Goal: Information Seeking & Learning: Learn about a topic

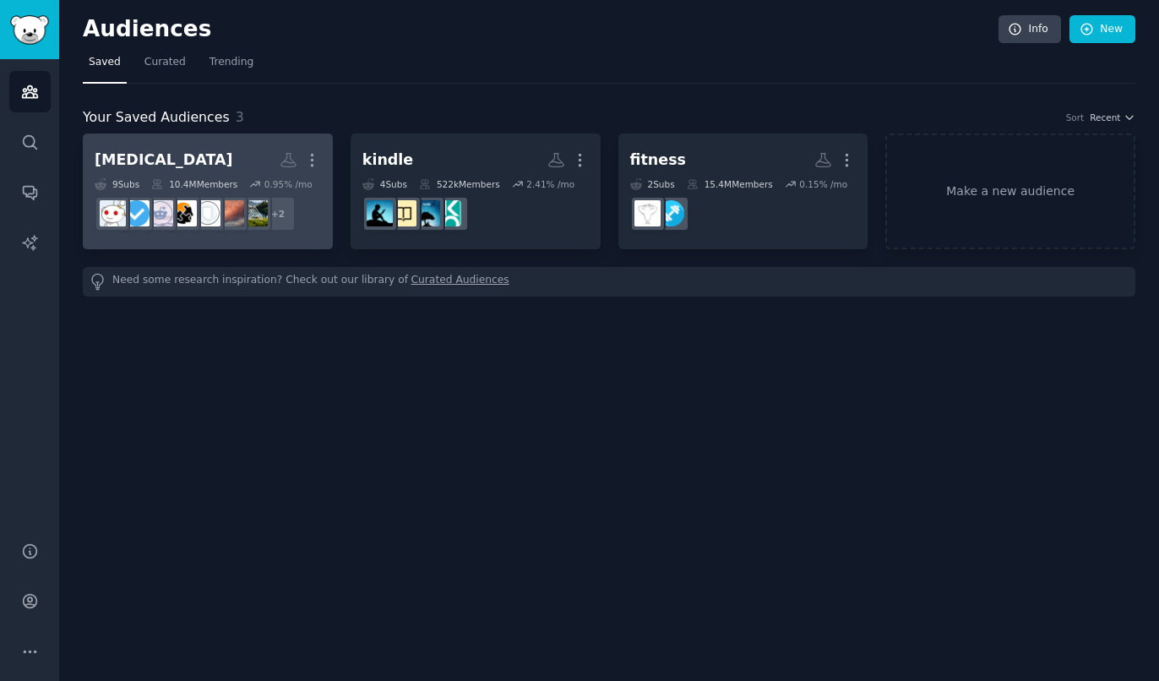
click at [233, 155] on h2 "[MEDICAL_DATA] More" at bounding box center [208, 160] width 226 height 30
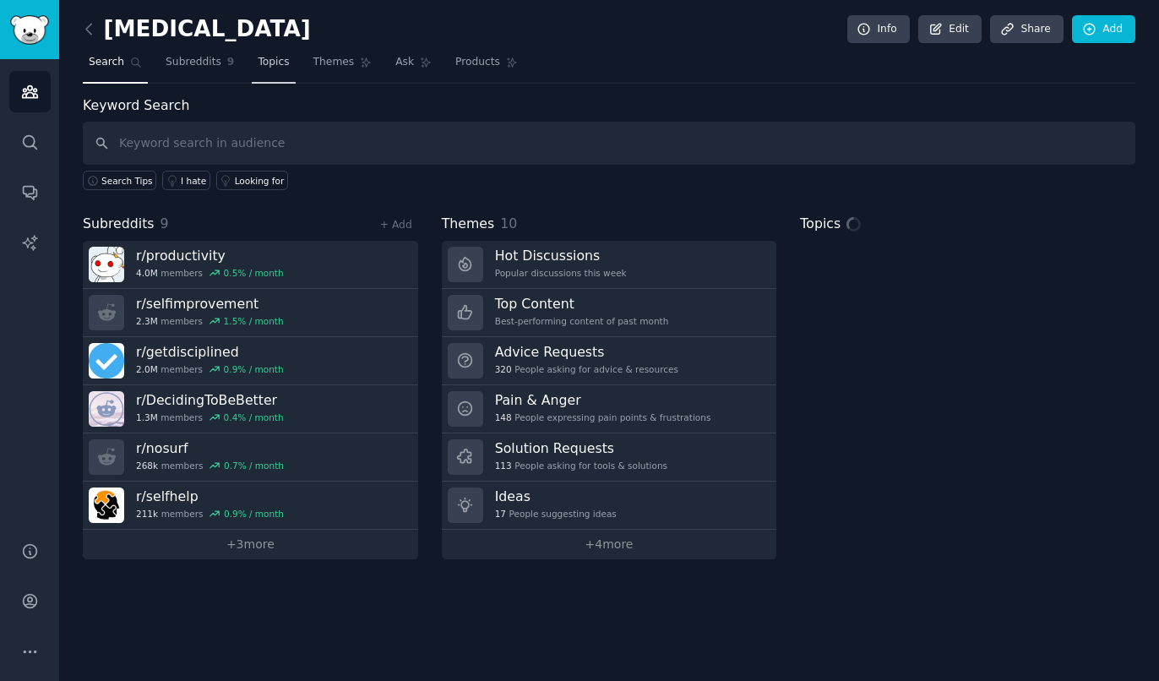
click at [252, 70] on link "Topics" at bounding box center [273, 66] width 43 height 35
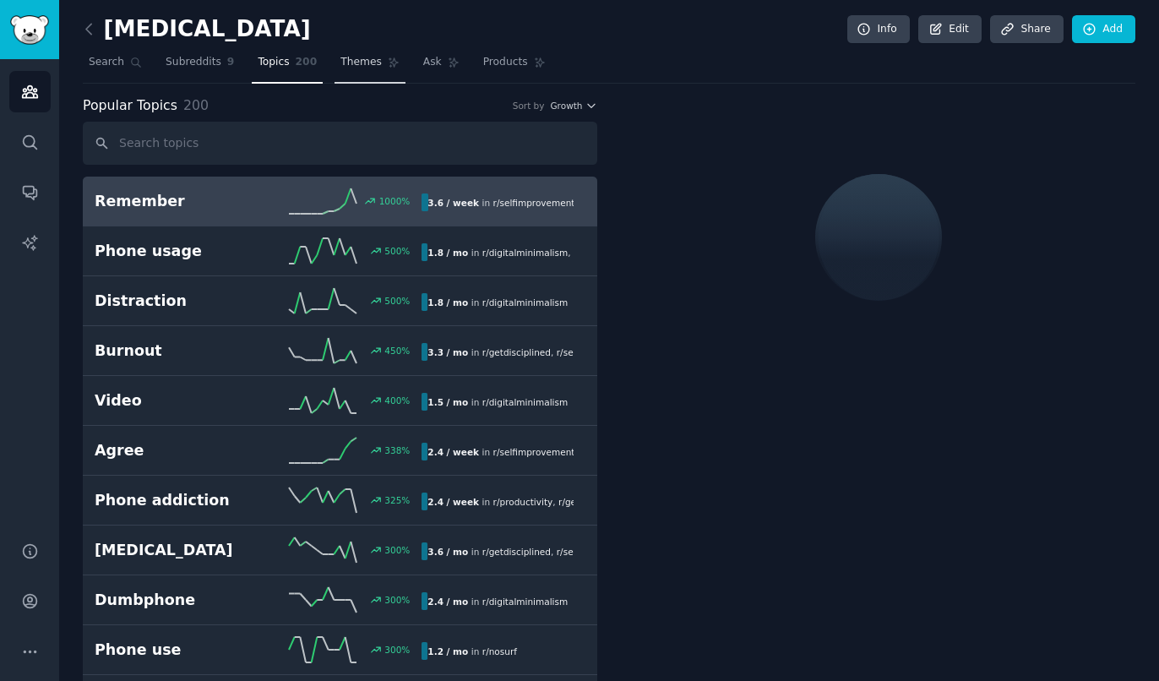
click at [345, 64] on span "Themes" at bounding box center [360, 62] width 41 height 15
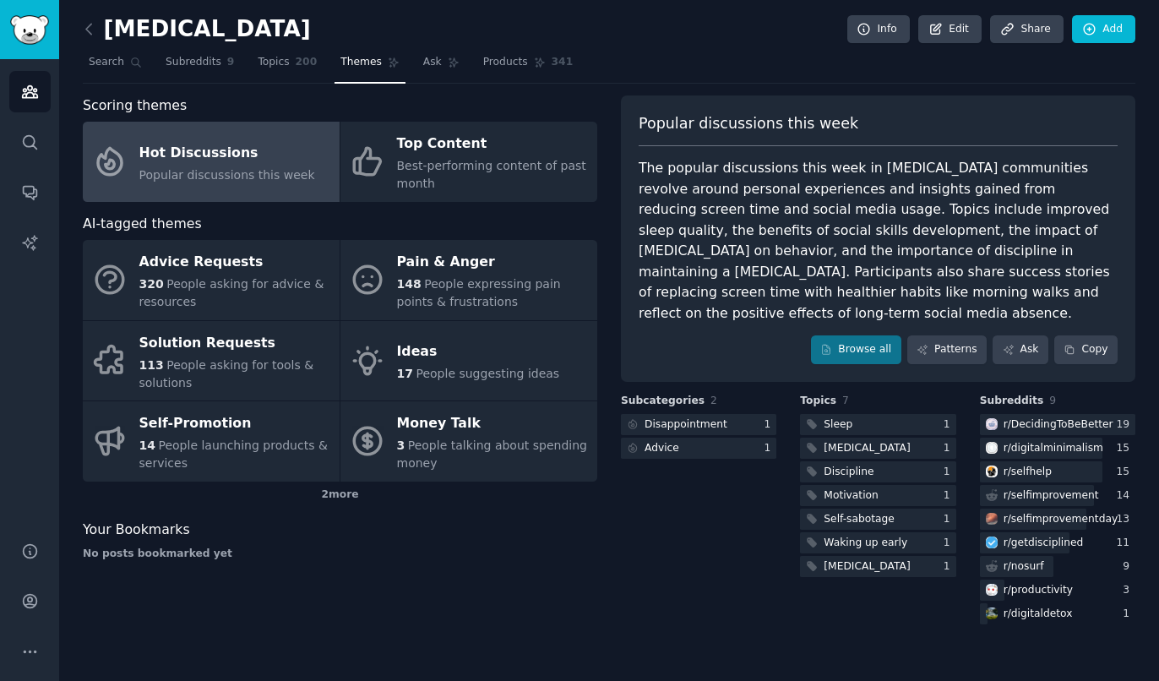
click at [345, 639] on div "[MEDICAL_DATA] Info Edit Share Add Search Subreddits 9 Topics 200 Themes Ask Pr…" at bounding box center [609, 340] width 1100 height 681
